Goal: Check status

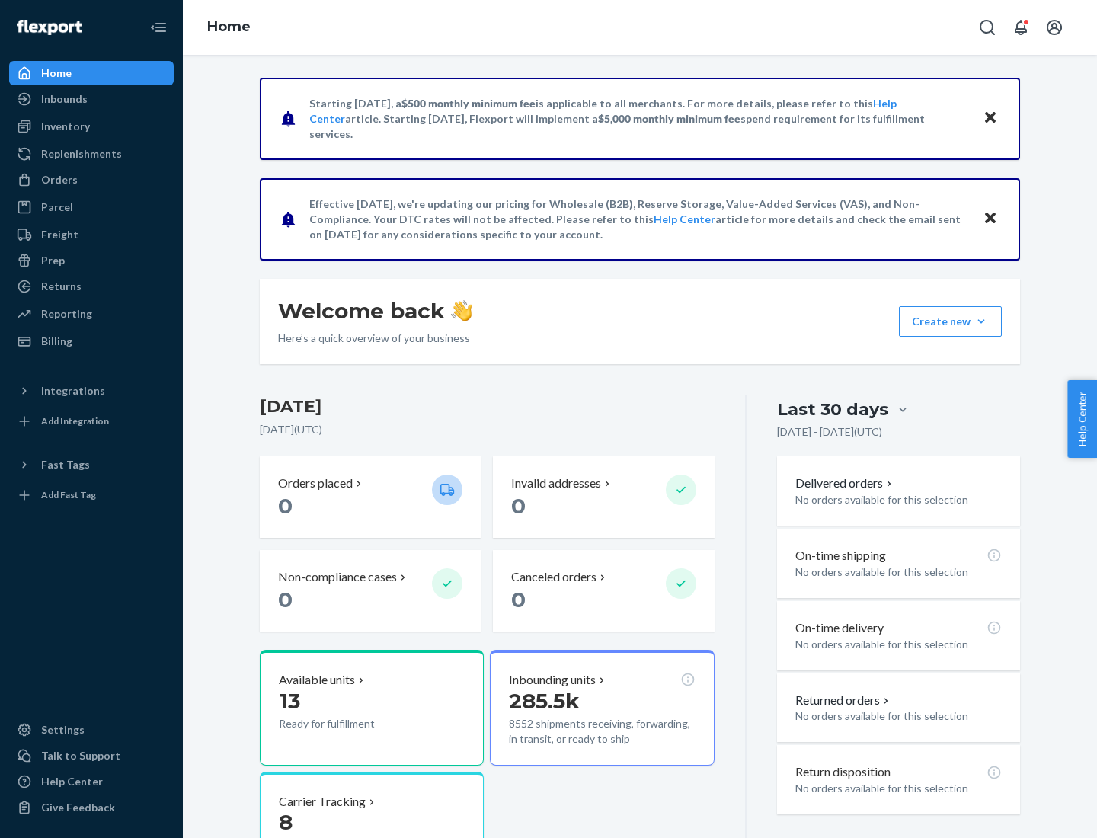
click at [981, 322] on button "Create new Create new inbound Create new order Create new product" at bounding box center [950, 321] width 103 height 30
click at [63, 99] on div "Inbounds" at bounding box center [64, 98] width 46 height 15
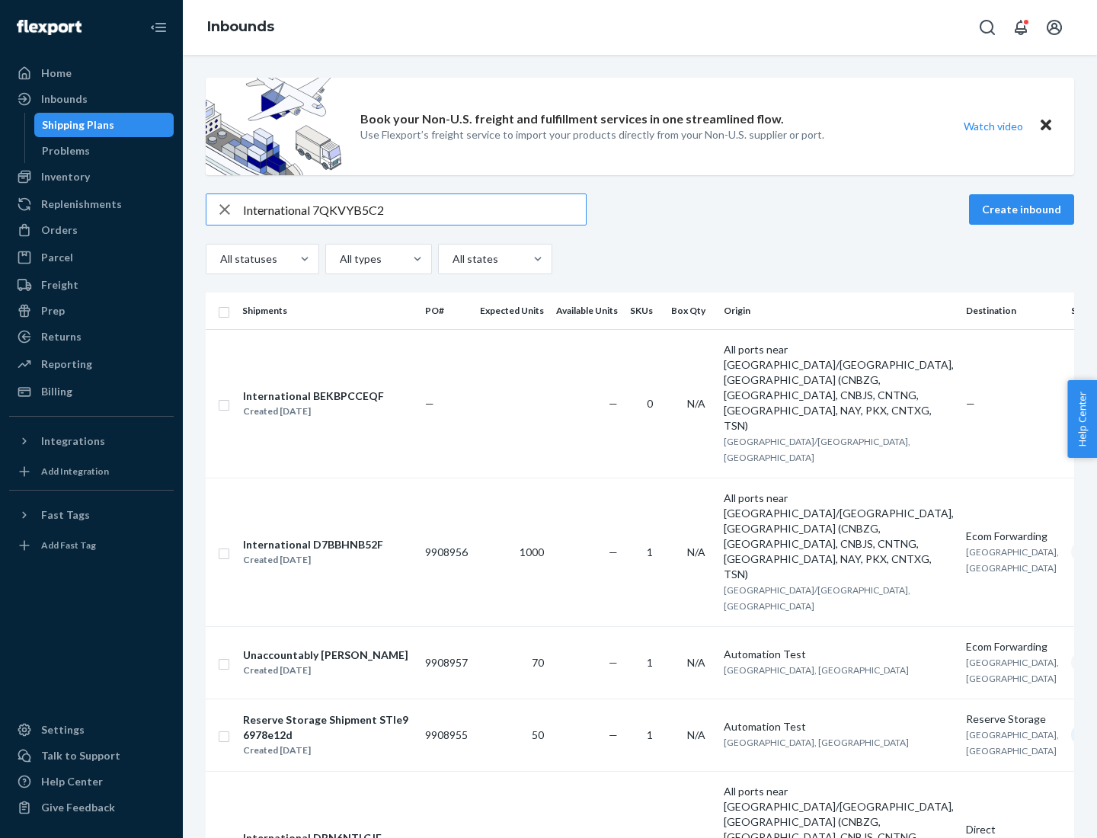
type input "International 7QKVYB5C29"
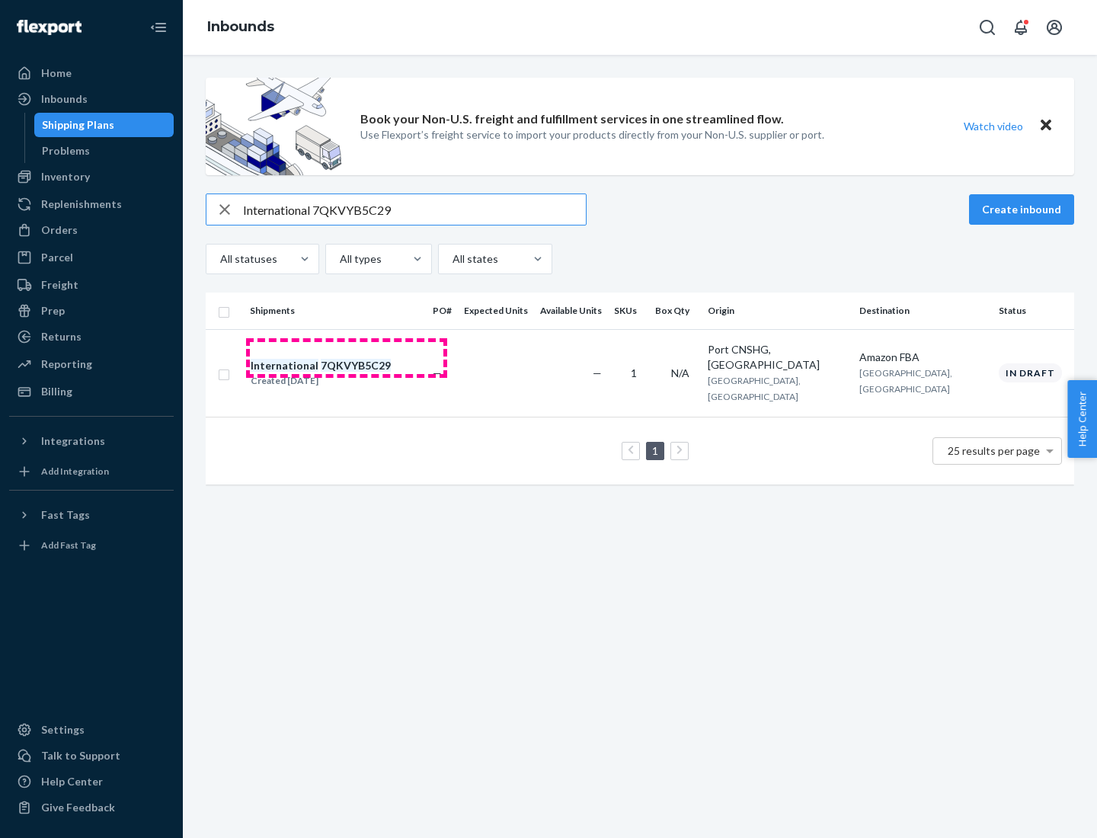
click at [347, 373] on div "Created [DATE]" at bounding box center [321, 380] width 140 height 15
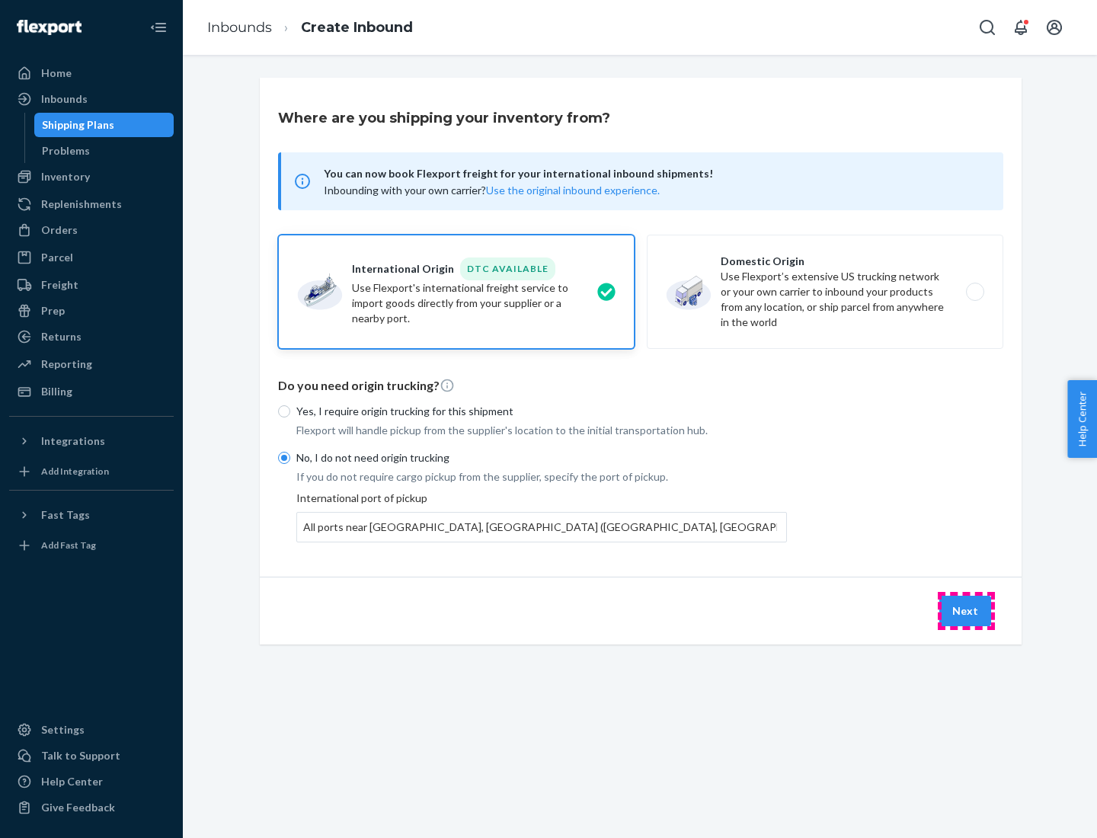
click at [966, 610] on button "Next" at bounding box center [965, 611] width 52 height 30
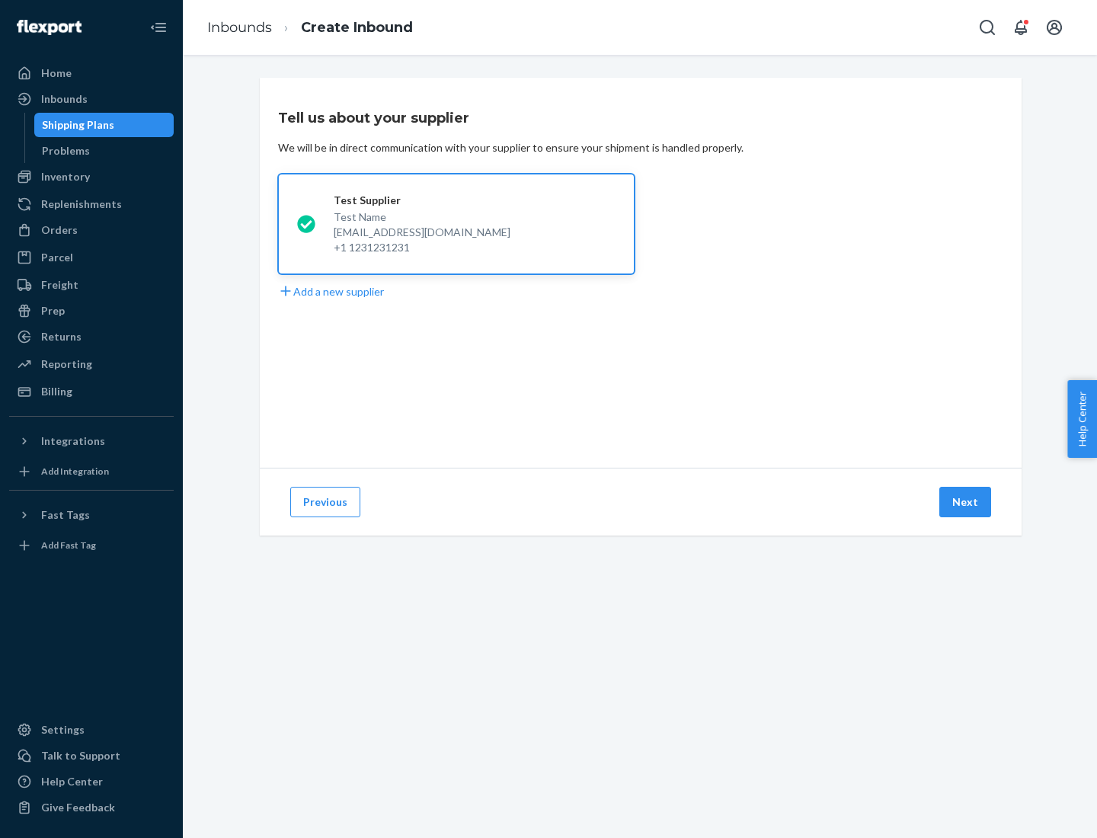
click at [966, 502] on button "Next" at bounding box center [965, 502] width 52 height 30
